Goal: Transaction & Acquisition: Subscribe to service/newsletter

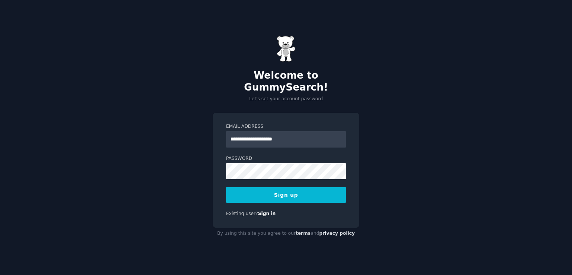
type input "**********"
click at [257, 189] on button "Sign up" at bounding box center [286, 195] width 120 height 16
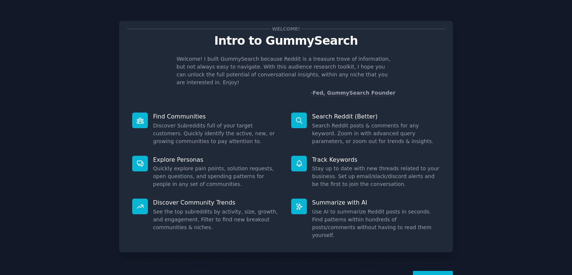
scroll to position [16, 0]
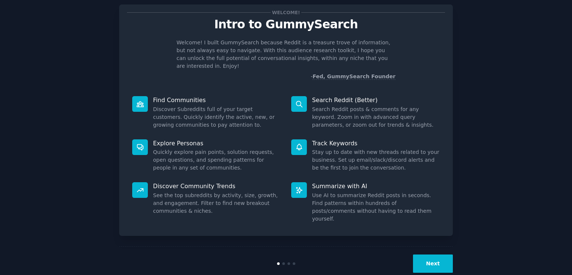
click at [435, 254] on button "Next" at bounding box center [433, 263] width 40 height 18
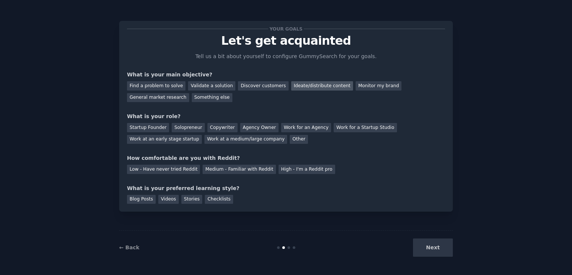
click at [298, 89] on div "Ideate/distribute content" at bounding box center [322, 85] width 62 height 9
click at [238, 88] on div "Discover customers" at bounding box center [263, 85] width 50 height 9
click at [252, 101] on div "Find a problem to solve Validate a solution Discover customers Ideate/distribut…" at bounding box center [286, 90] width 318 height 23
click at [400, 133] on div "Startup Founder Solopreneur Copywriter Agency Owner Work for an Agency Work for…" at bounding box center [286, 131] width 318 height 23
click at [202, 135] on div "Work at an early stage startup" at bounding box center [164, 139] width 75 height 9
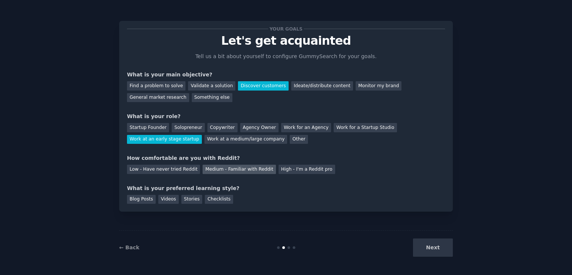
click at [235, 170] on div "Medium - Familiar with Reddit" at bounding box center [239, 169] width 73 height 9
click at [134, 202] on div "Blog Posts" at bounding box center [141, 199] width 29 height 9
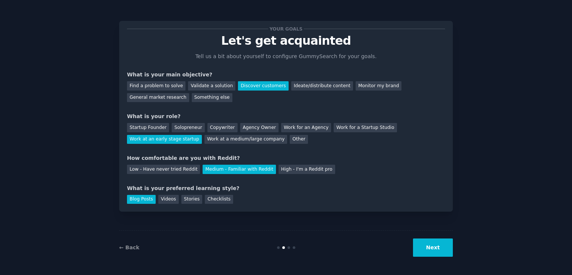
click at [432, 251] on button "Next" at bounding box center [433, 247] width 40 height 18
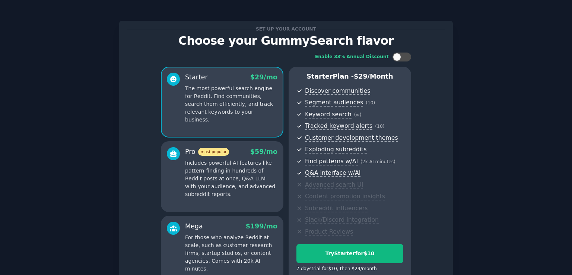
click at [136, 73] on div "Enable 33% Annual Discount Starter $ 29 /mo The most powerful search engine for…" at bounding box center [286, 169] width 318 height 244
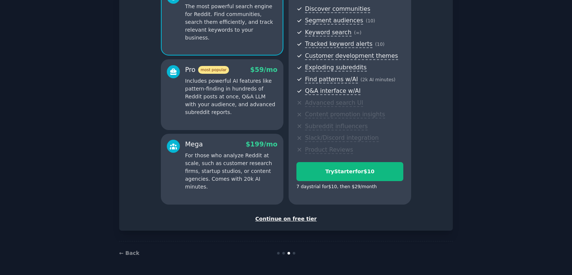
click at [283, 218] on div "Continue on free tier" at bounding box center [286, 219] width 318 height 8
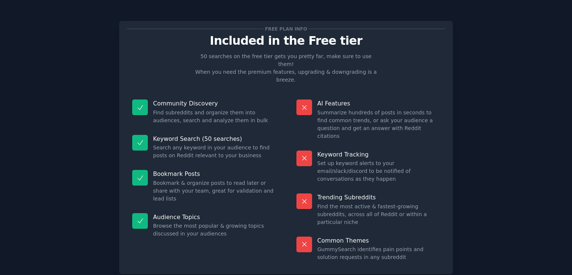
scroll to position [15, 0]
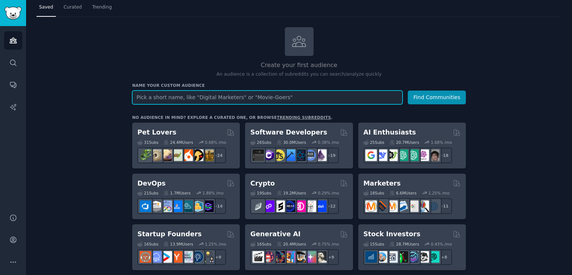
scroll to position [20, 0]
